Goal: Task Accomplishment & Management: Manage account settings

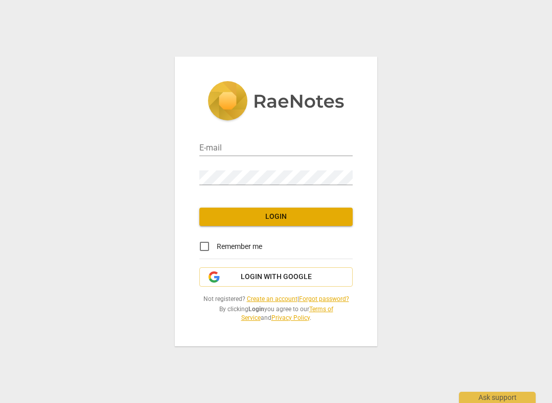
click at [215, 146] on input "email" at bounding box center [275, 148] width 153 height 15
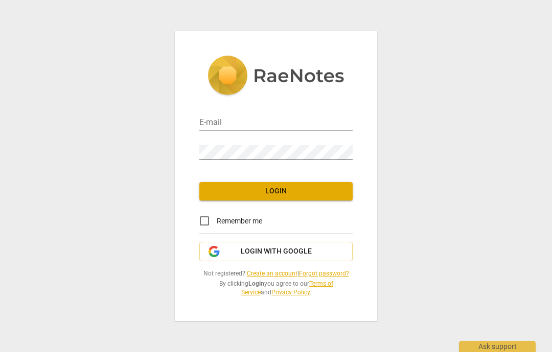
click at [216, 129] on input "email" at bounding box center [275, 123] width 153 height 15
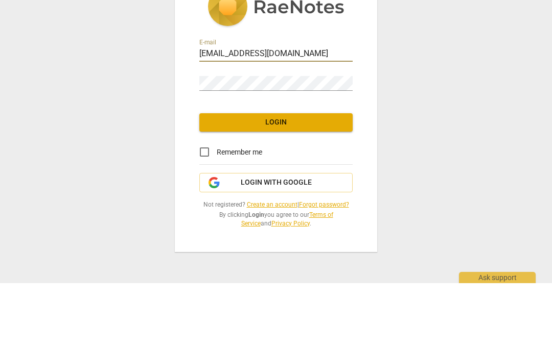
type input "[EMAIL_ADDRESS][DOMAIN_NAME]"
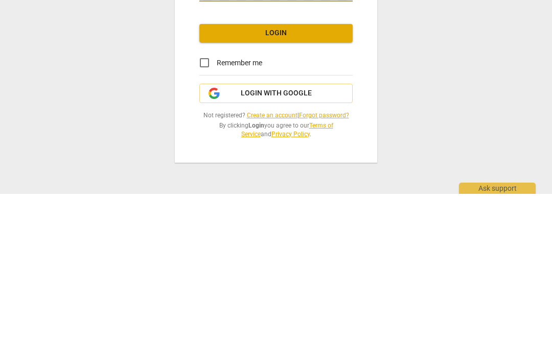
click at [205, 209] on input "Remember me" at bounding box center [204, 221] width 25 height 25
checkbox input "true"
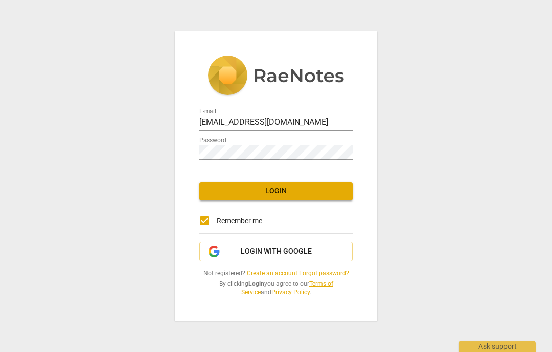
click at [280, 190] on span "Login" at bounding box center [275, 191] width 137 height 10
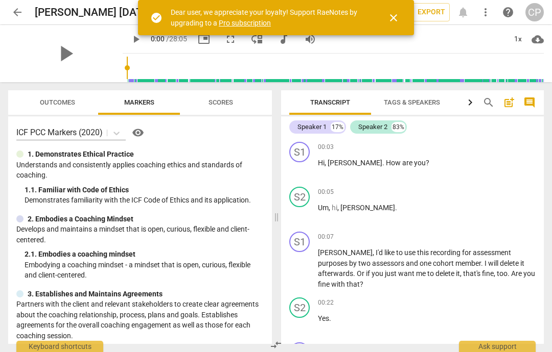
click at [16, 14] on span "arrow_back" at bounding box center [17, 12] width 12 height 12
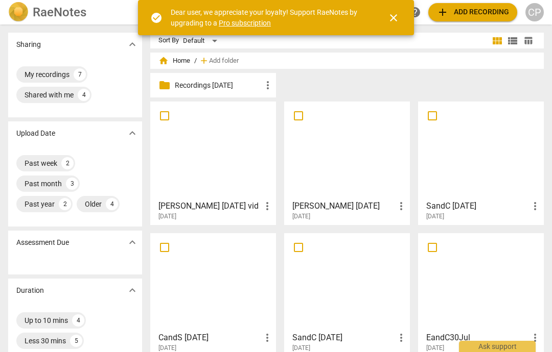
click at [490, 165] on div at bounding box center [480, 150] width 118 height 90
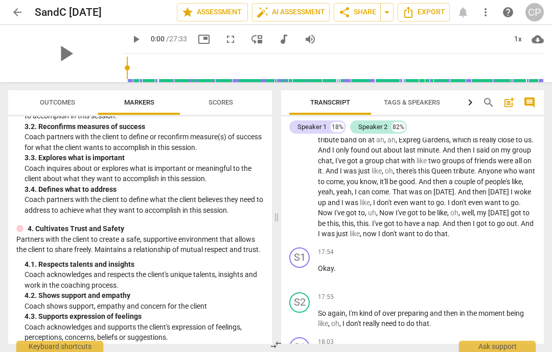
scroll to position [3508, 0]
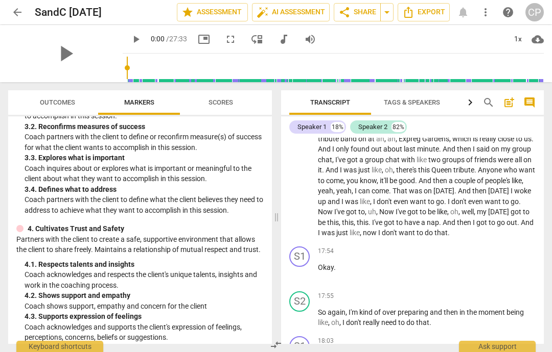
click at [537, 7] on div "CP" at bounding box center [534, 12] width 18 height 18
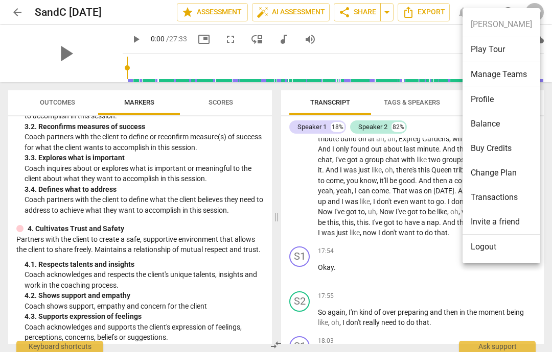
click at [513, 28] on ul "Catherine Preston Play Tour Manage Teams Profile Balance Buy Credits Change Pla…" at bounding box center [501, 135] width 78 height 255
click at [540, 0] on div at bounding box center [276, 176] width 552 height 352
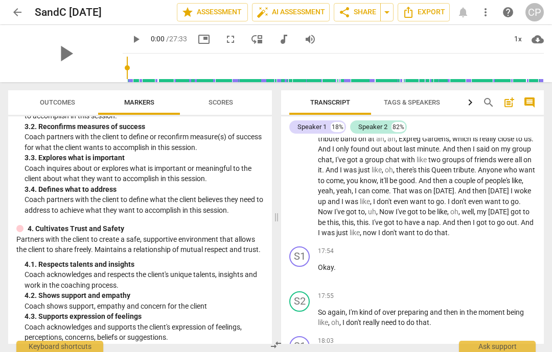
click at [532, 7] on div "CP" at bounding box center [534, 12] width 18 height 18
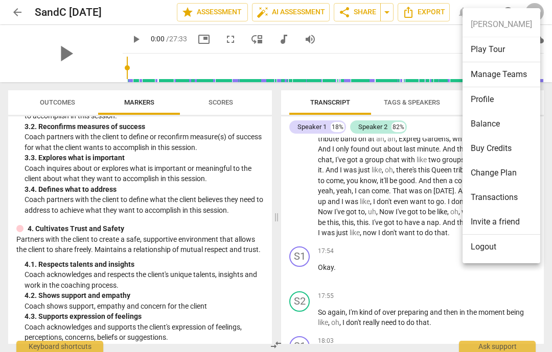
click at [521, 10] on ul "Catherine Preston Play Tour Manage Teams Profile Balance Buy Credits Change Pla…" at bounding box center [501, 135] width 78 height 255
click at [491, 242] on li "Logout" at bounding box center [501, 247] width 78 height 25
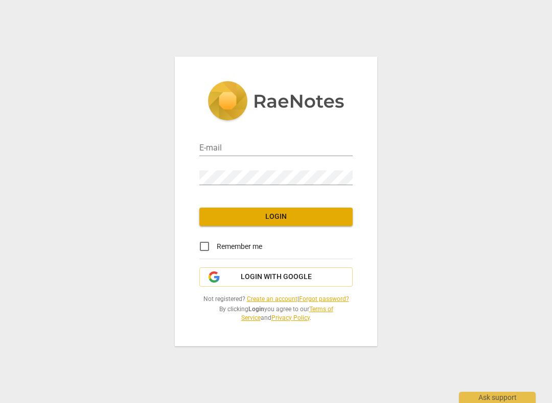
click at [225, 142] on input "email" at bounding box center [275, 148] width 153 height 15
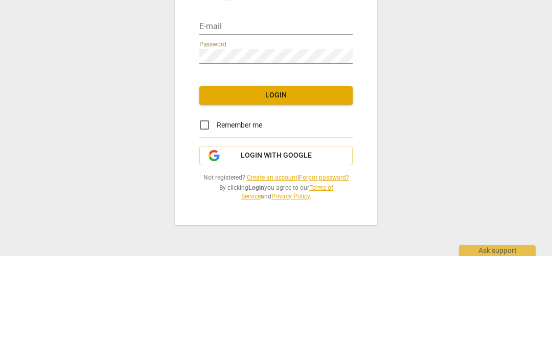
click at [211, 116] on input "email" at bounding box center [275, 123] width 153 height 15
click at [274, 186] on span "Login" at bounding box center [275, 191] width 137 height 10
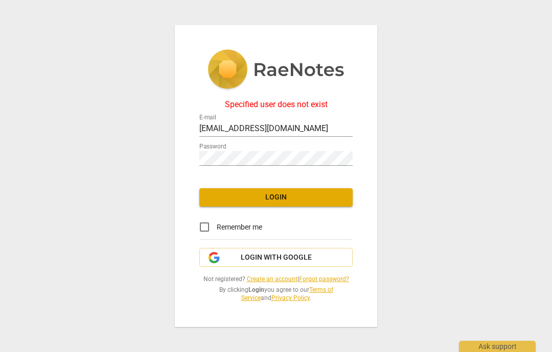
click at [332, 126] on input "[EMAIL_ADDRESS][DOMAIN_NAME]" at bounding box center [275, 129] width 153 height 15
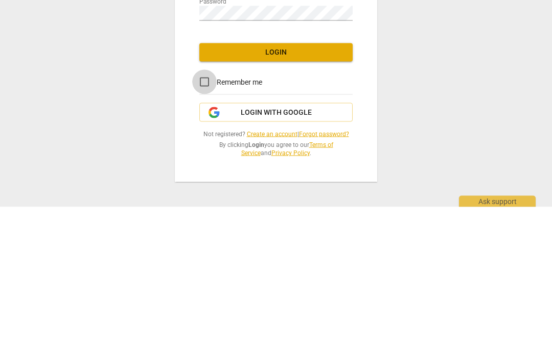
type input "[EMAIL_ADDRESS][DOMAIN_NAME]"
click at [201, 215] on input "Remember me" at bounding box center [204, 227] width 25 height 25
checkbox input "true"
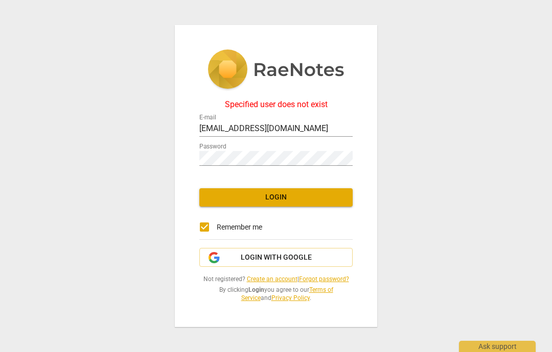
click at [281, 196] on span "Login" at bounding box center [275, 198] width 137 height 10
click at [236, 123] on input "[EMAIL_ADDRESS][DOMAIN_NAME]" at bounding box center [275, 129] width 153 height 15
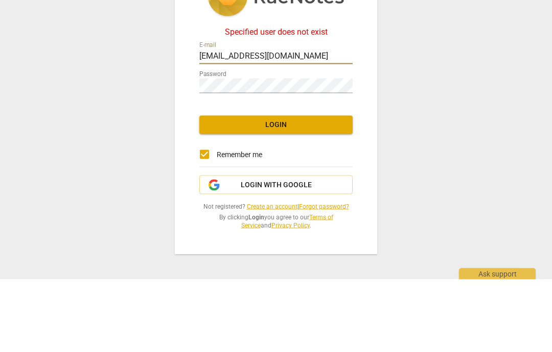
click at [236, 122] on input "[EMAIL_ADDRESS][DOMAIN_NAME]" at bounding box center [275, 129] width 153 height 15
click at [232, 122] on input "[EMAIL_ADDRESS][DOMAIN_NAME]" at bounding box center [275, 129] width 153 height 15
click at [237, 122] on input "[EMAIL_ADDRESS][DOMAIN_NAME]" at bounding box center [275, 129] width 153 height 15
click at [231, 122] on input "[EMAIL_ADDRESS][DOMAIN_NAME]" at bounding box center [275, 129] width 153 height 15
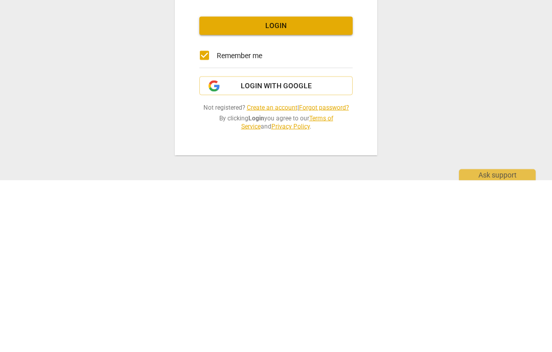
type input "[EMAIL_ADDRESS][DOMAIN_NAME]"
click at [274, 193] on span "Login" at bounding box center [275, 198] width 137 height 10
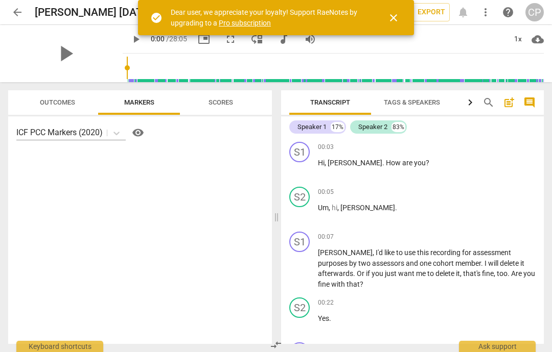
click at [17, 10] on span "arrow_back" at bounding box center [17, 12] width 12 height 12
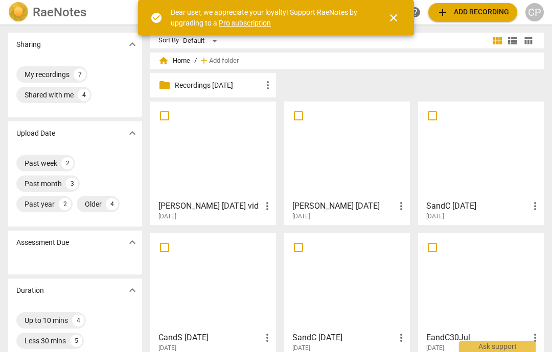
click at [479, 165] on div at bounding box center [480, 150] width 118 height 90
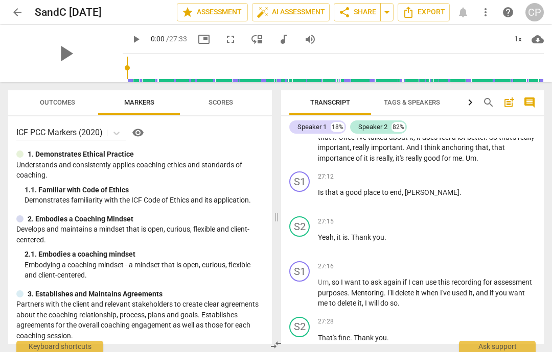
scroll to position [5627, 0]
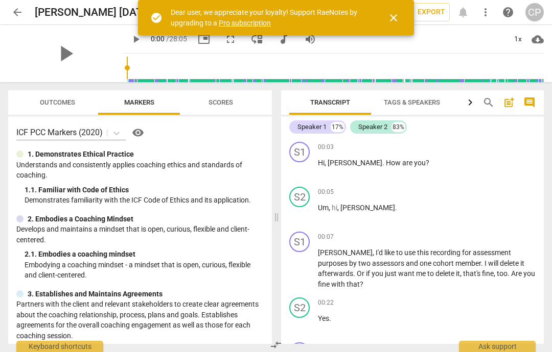
click at [396, 14] on span "close" at bounding box center [393, 18] width 12 height 12
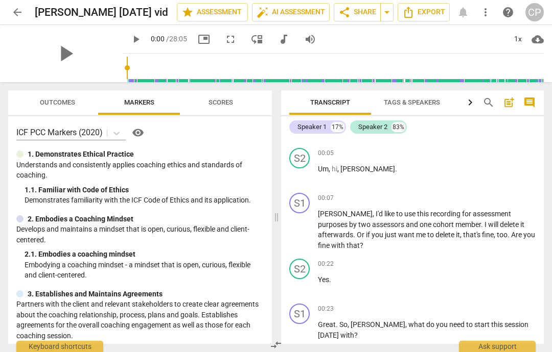
scroll to position [40, 0]
click at [56, 51] on div "play_arrow" at bounding box center [65, 53] width 114 height 57
click at [74, 51] on span "play_arrow" at bounding box center [65, 53] width 27 height 27
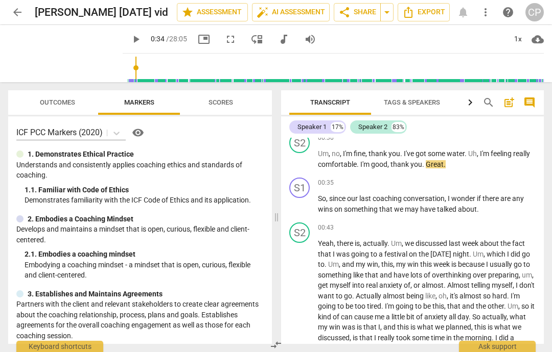
type input "35"
